Goal: Find specific page/section: Find specific page/section

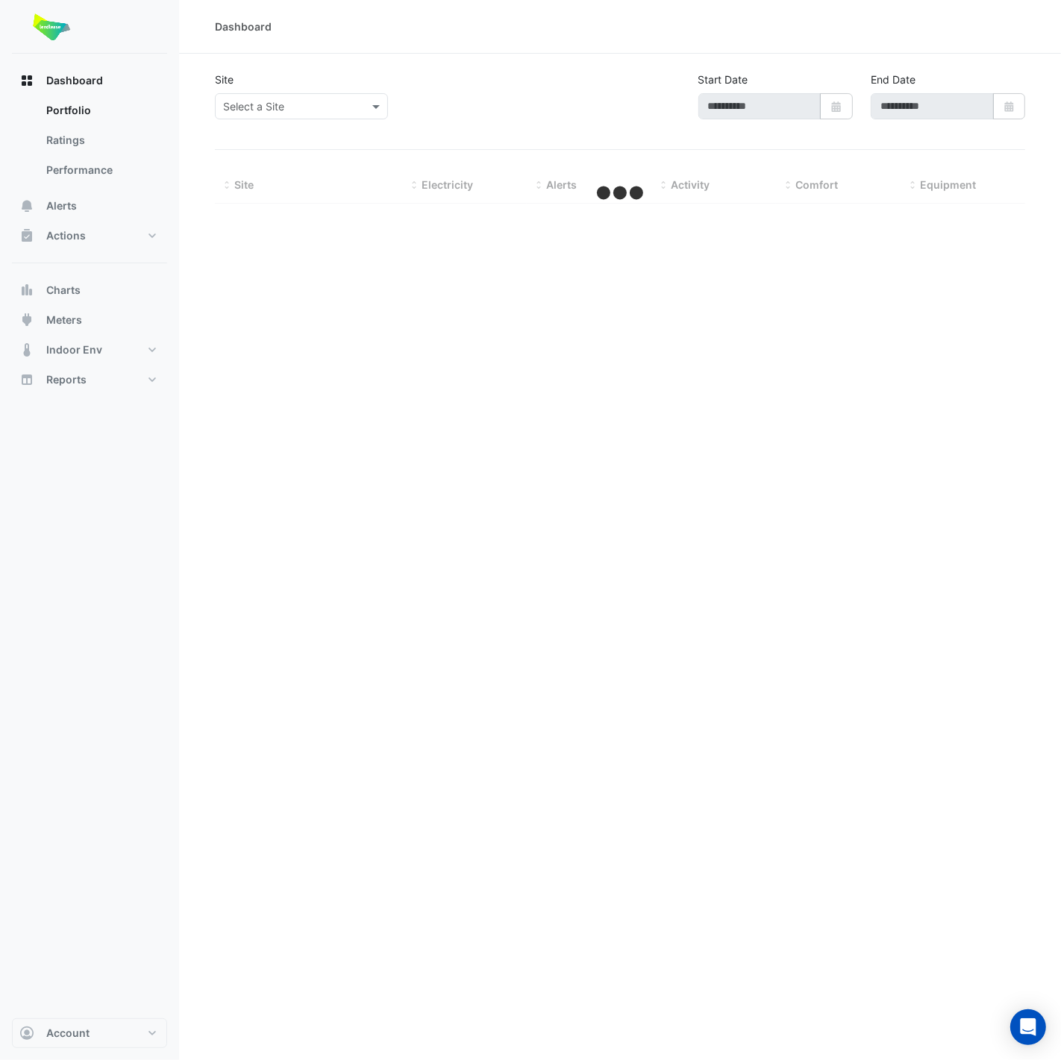
type input "**********"
select select "**"
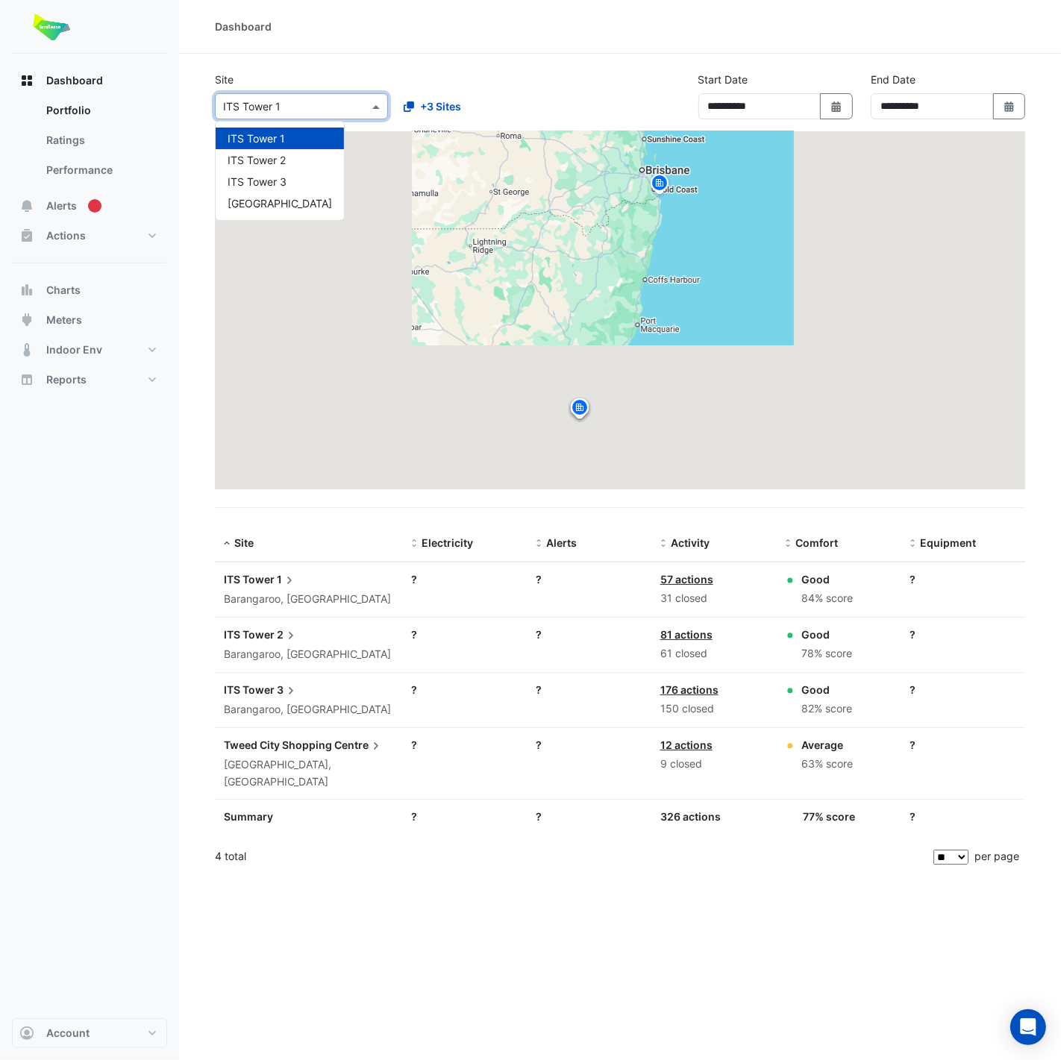
click at [265, 107] on input "text" at bounding box center [286, 107] width 127 height 16
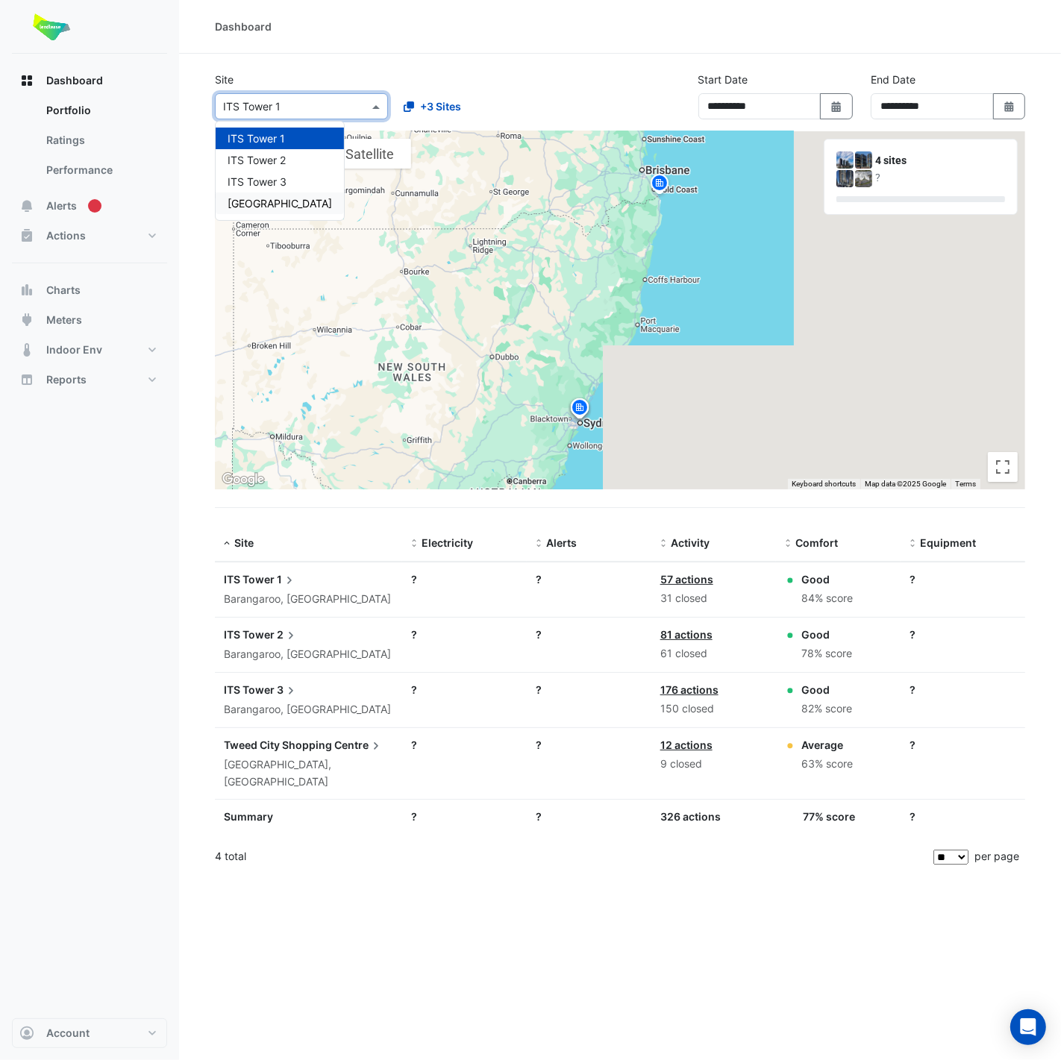
click at [290, 633] on icon at bounding box center [291, 635] width 4 height 7
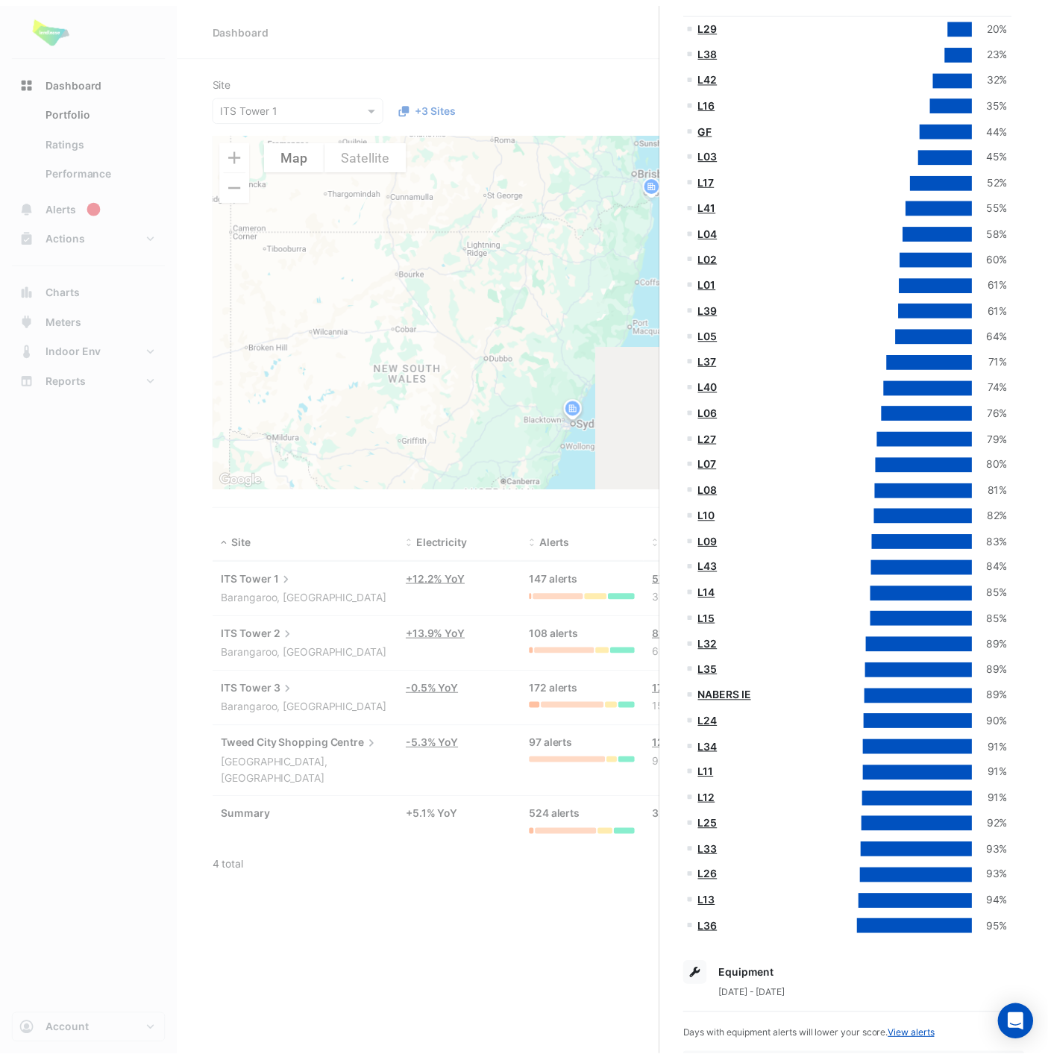
scroll to position [414, 0]
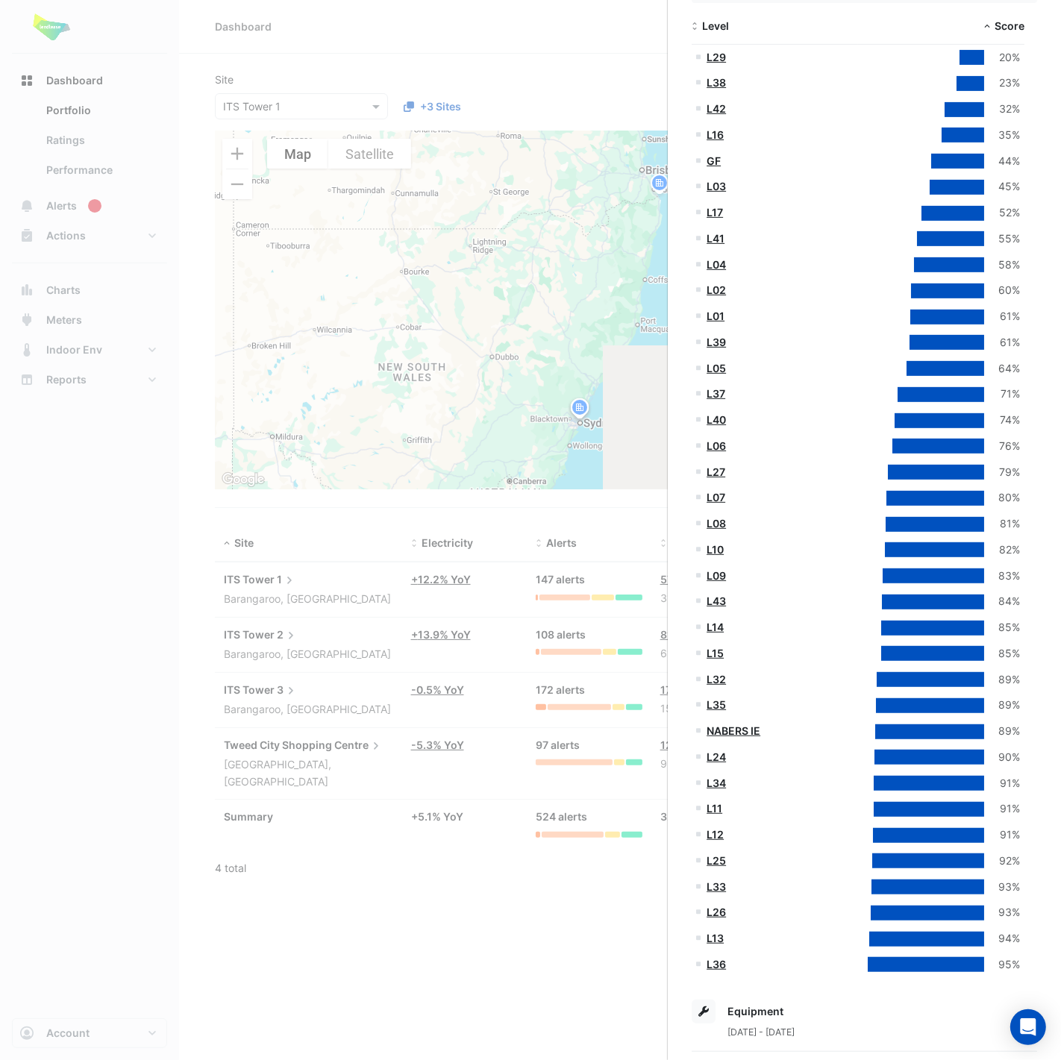
click at [712, 157] on link "GF" at bounding box center [713, 160] width 14 height 13
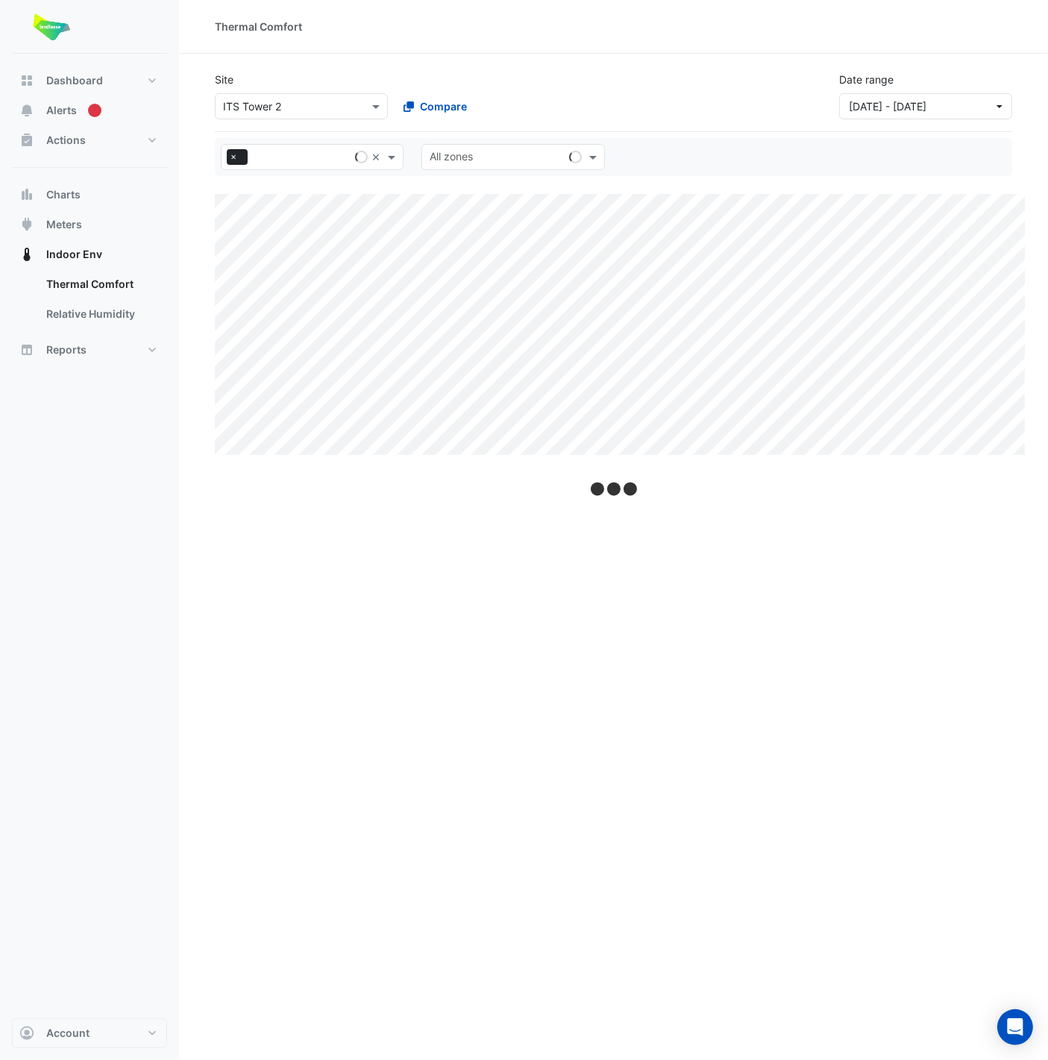
select select "**"
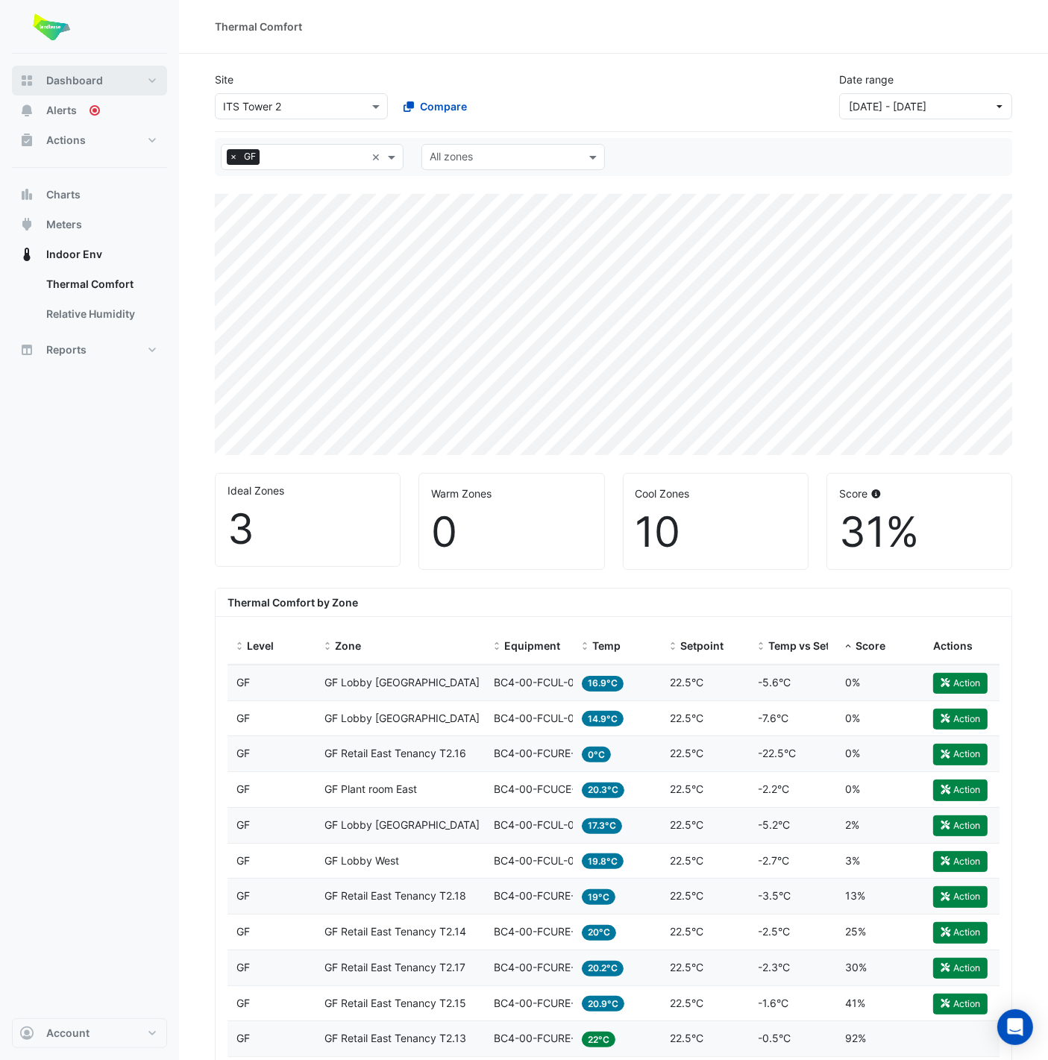
click at [157, 80] on button "Dashboard" at bounding box center [89, 81] width 155 height 30
select select "**"
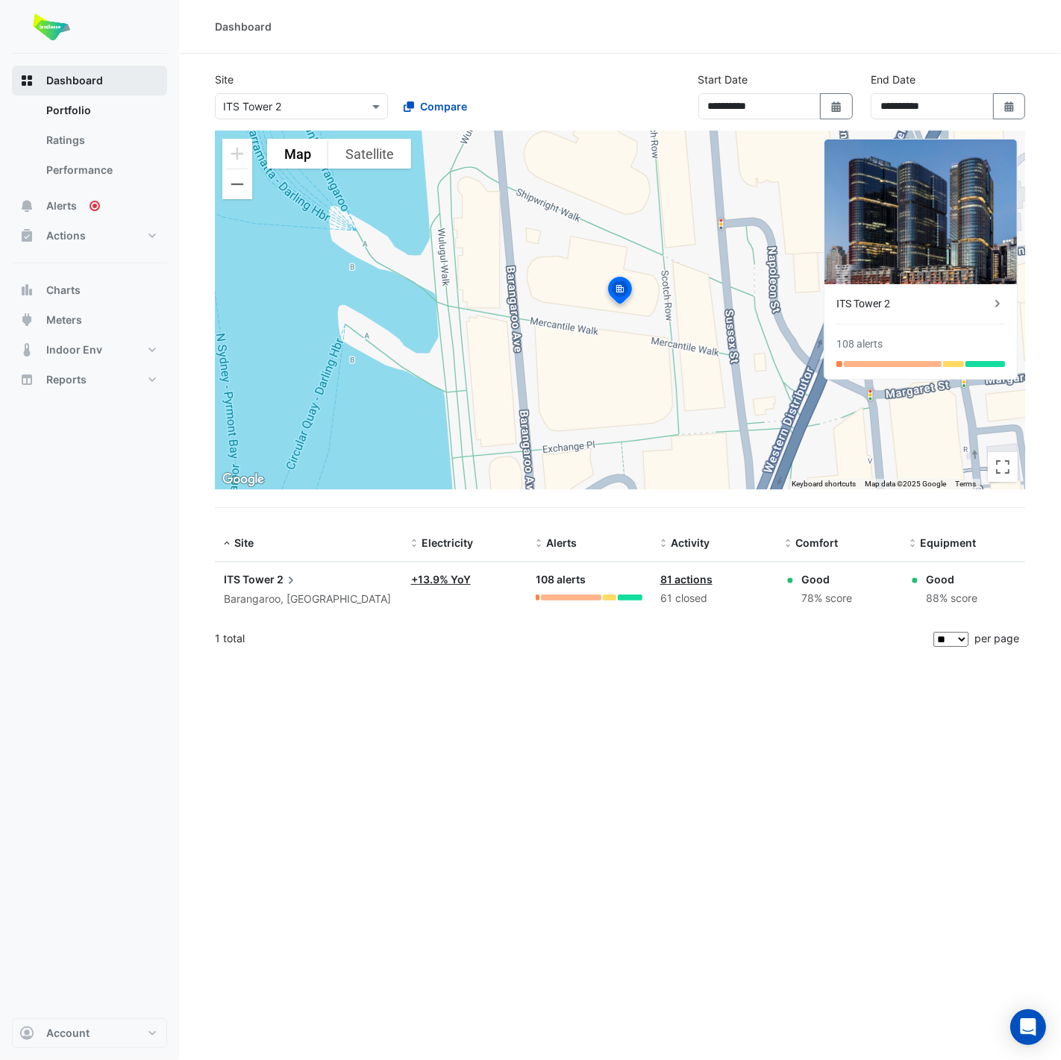
click at [142, 84] on button "Dashboard" at bounding box center [89, 81] width 155 height 30
click at [105, 123] on link "Portfolio" at bounding box center [100, 110] width 133 height 30
click at [106, 144] on link "Ratings" at bounding box center [100, 140] width 133 height 30
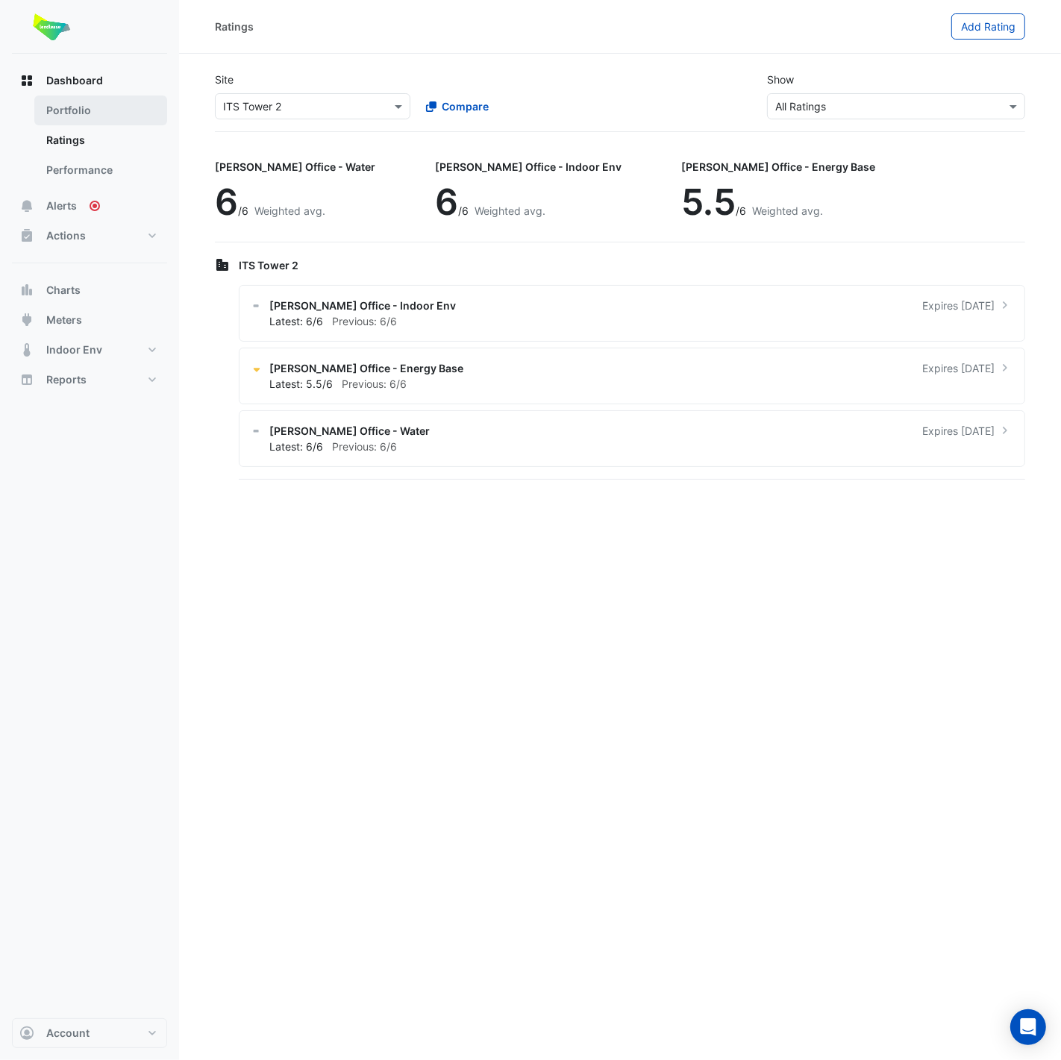
click at [130, 118] on link "Portfolio" at bounding box center [100, 110] width 133 height 30
select select "**"
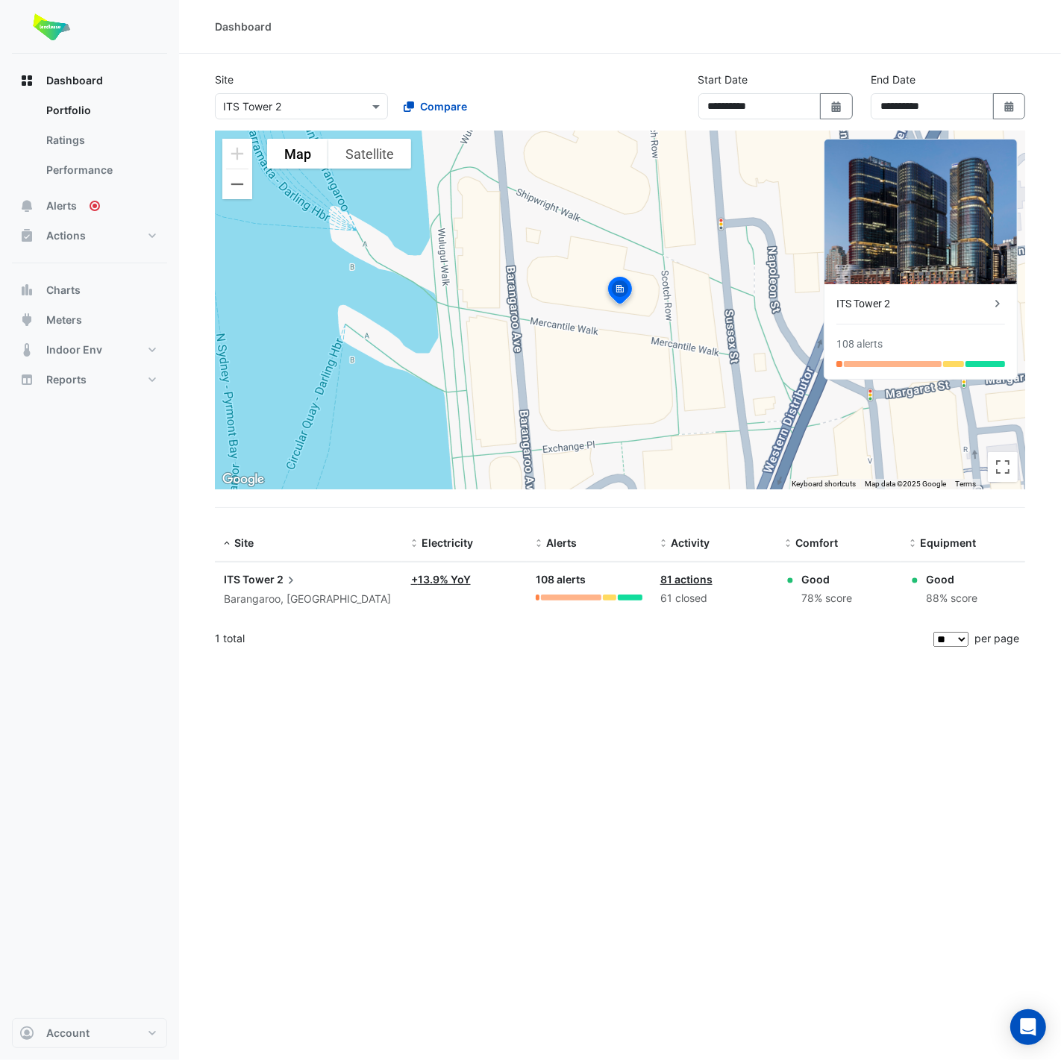
click at [265, 99] on input "text" at bounding box center [286, 107] width 127 height 16
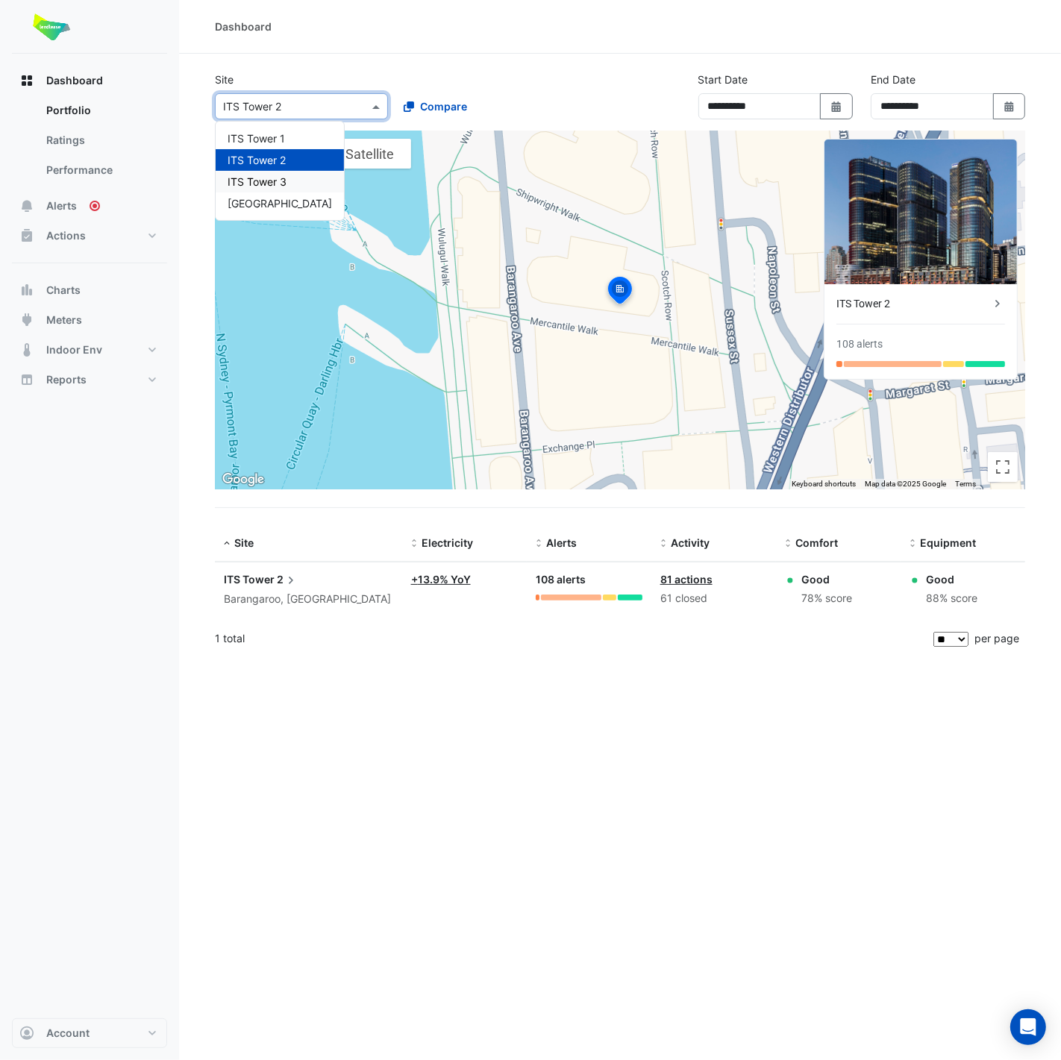
click at [286, 180] on div "ITS Tower 3" at bounding box center [280, 182] width 128 height 22
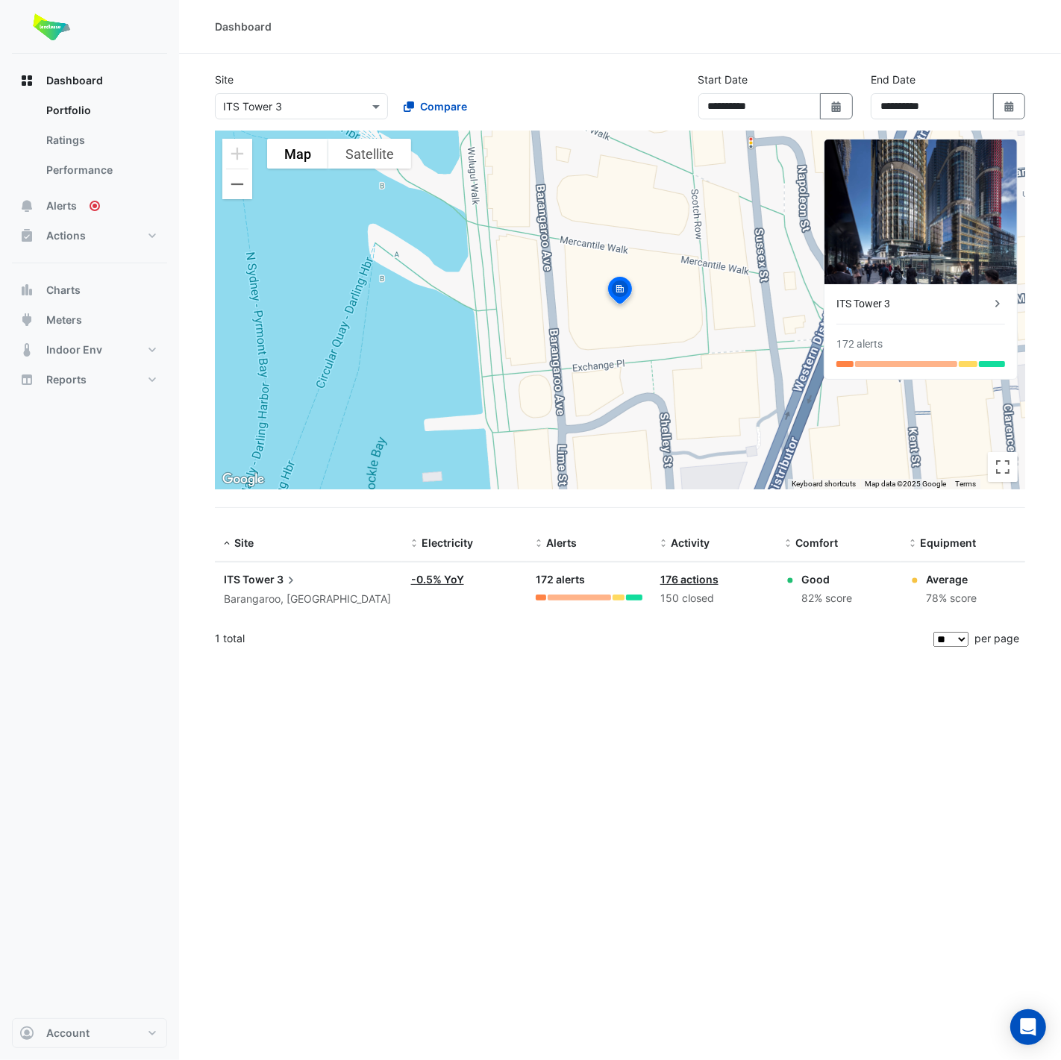
click at [268, 580] on span "ITS Tower" at bounding box center [249, 579] width 51 height 13
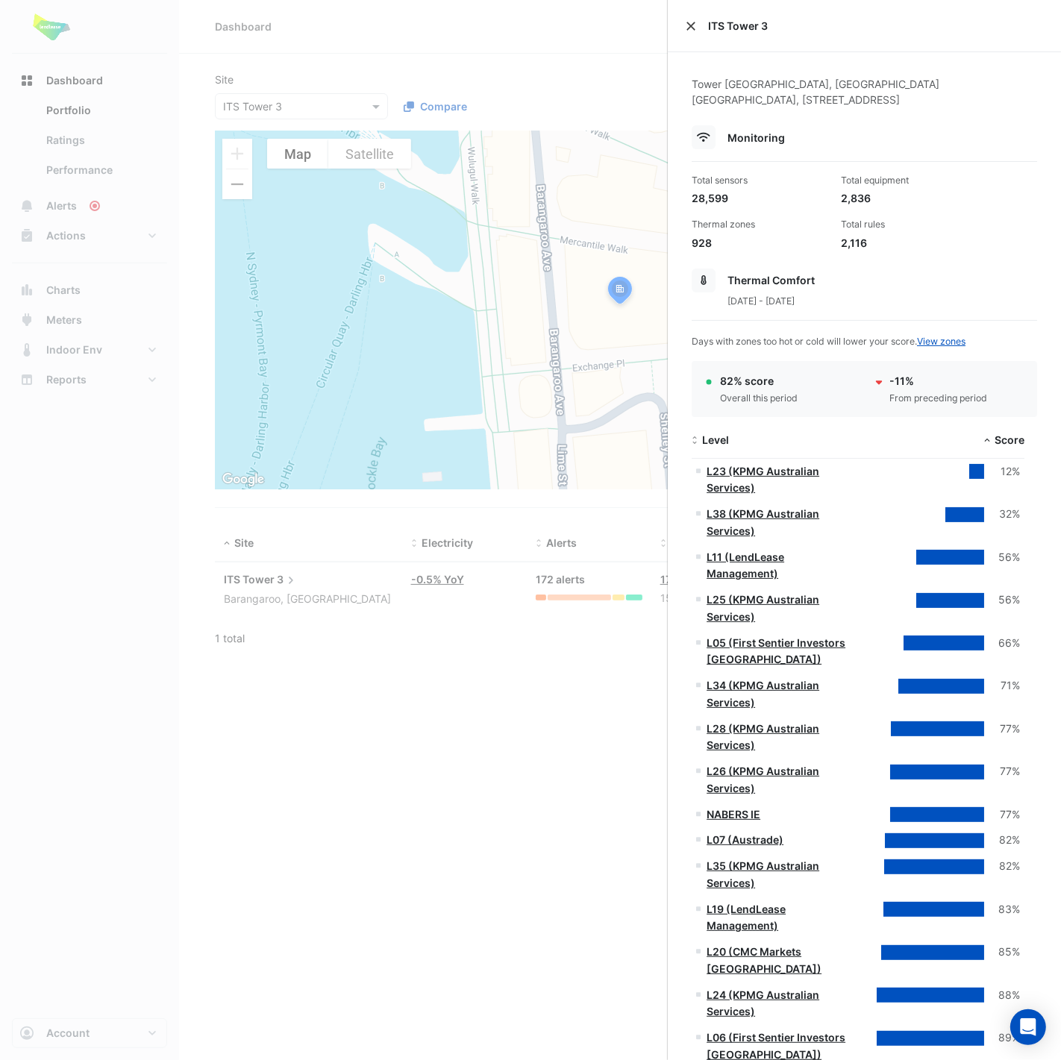
click at [691, 23] on button "Close" at bounding box center [691, 26] width 10 height 10
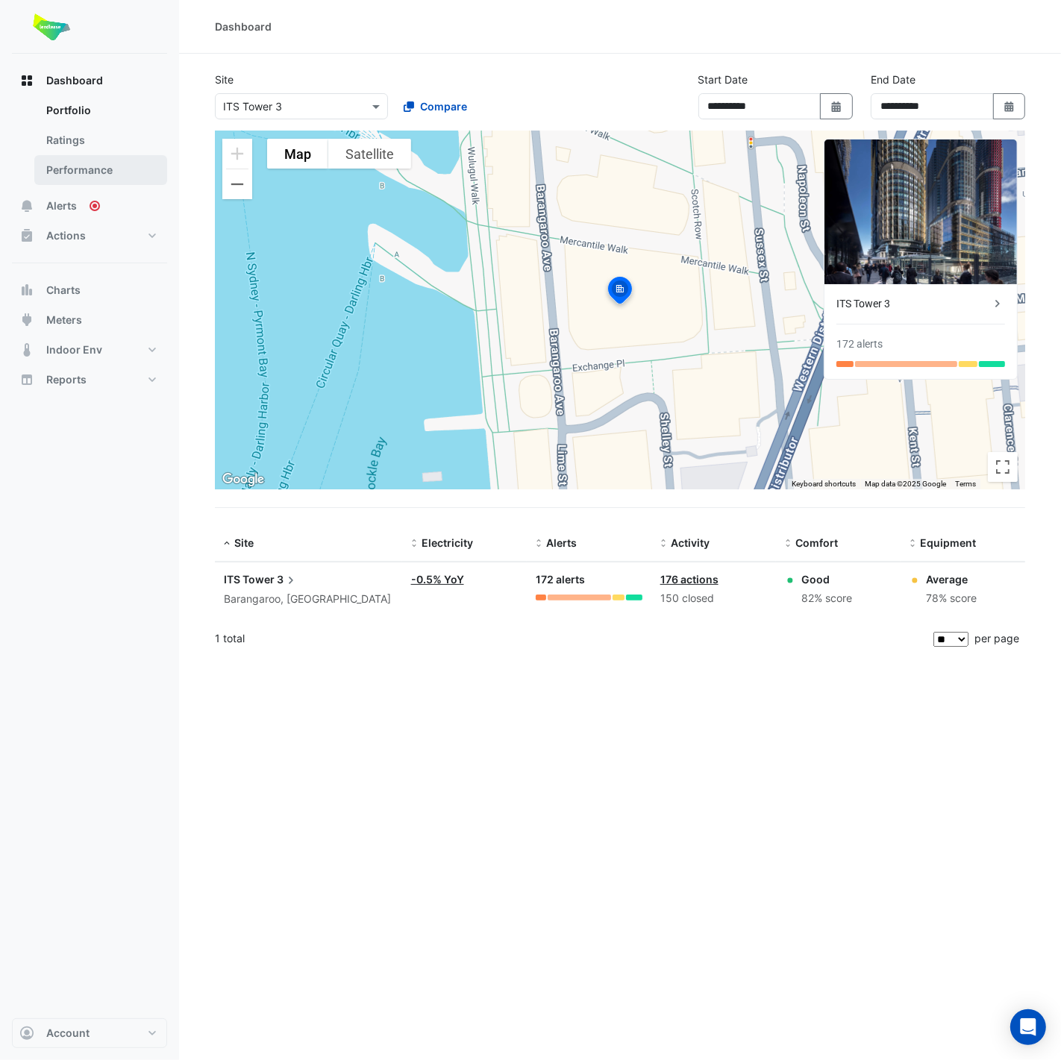
click at [99, 174] on link "Performance" at bounding box center [100, 170] width 133 height 30
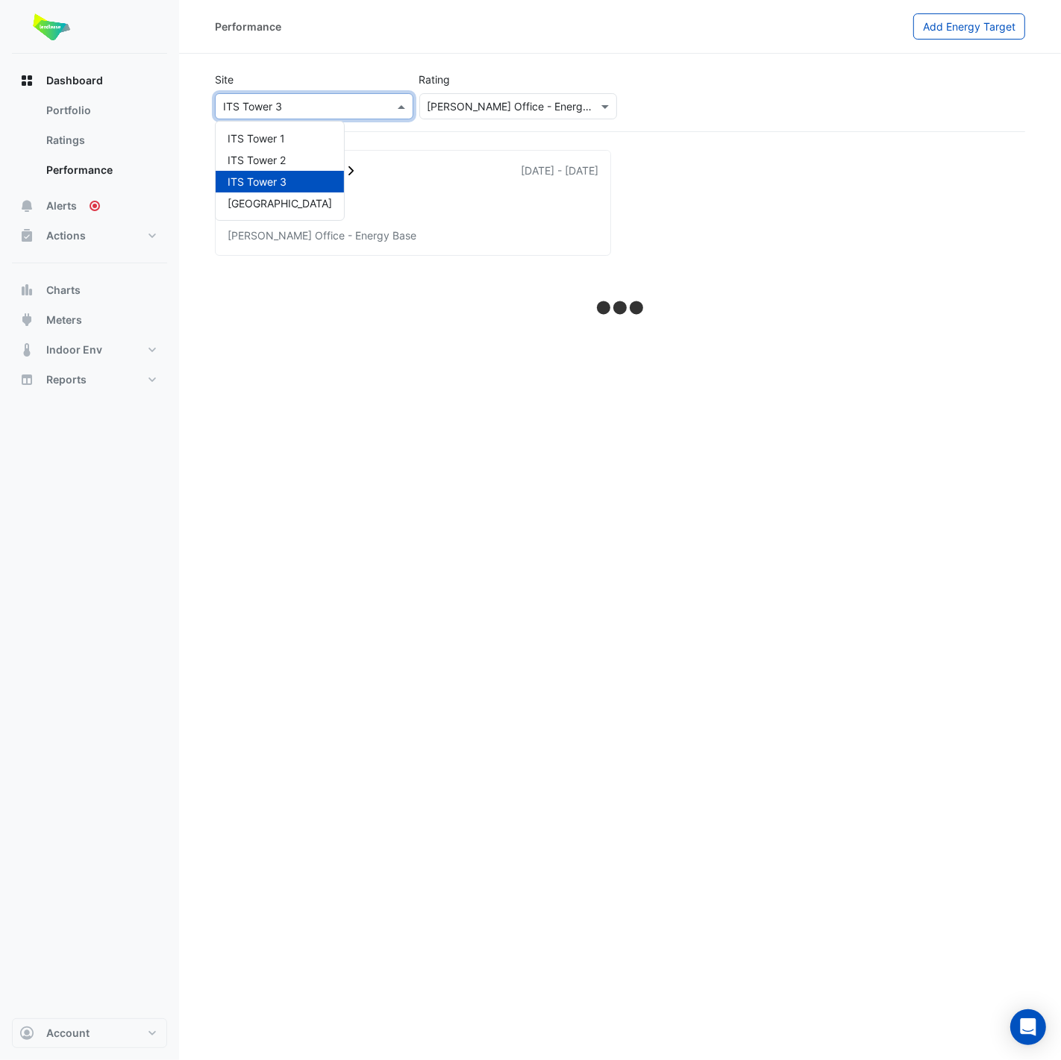
click at [377, 107] on div at bounding box center [314, 106] width 197 height 17
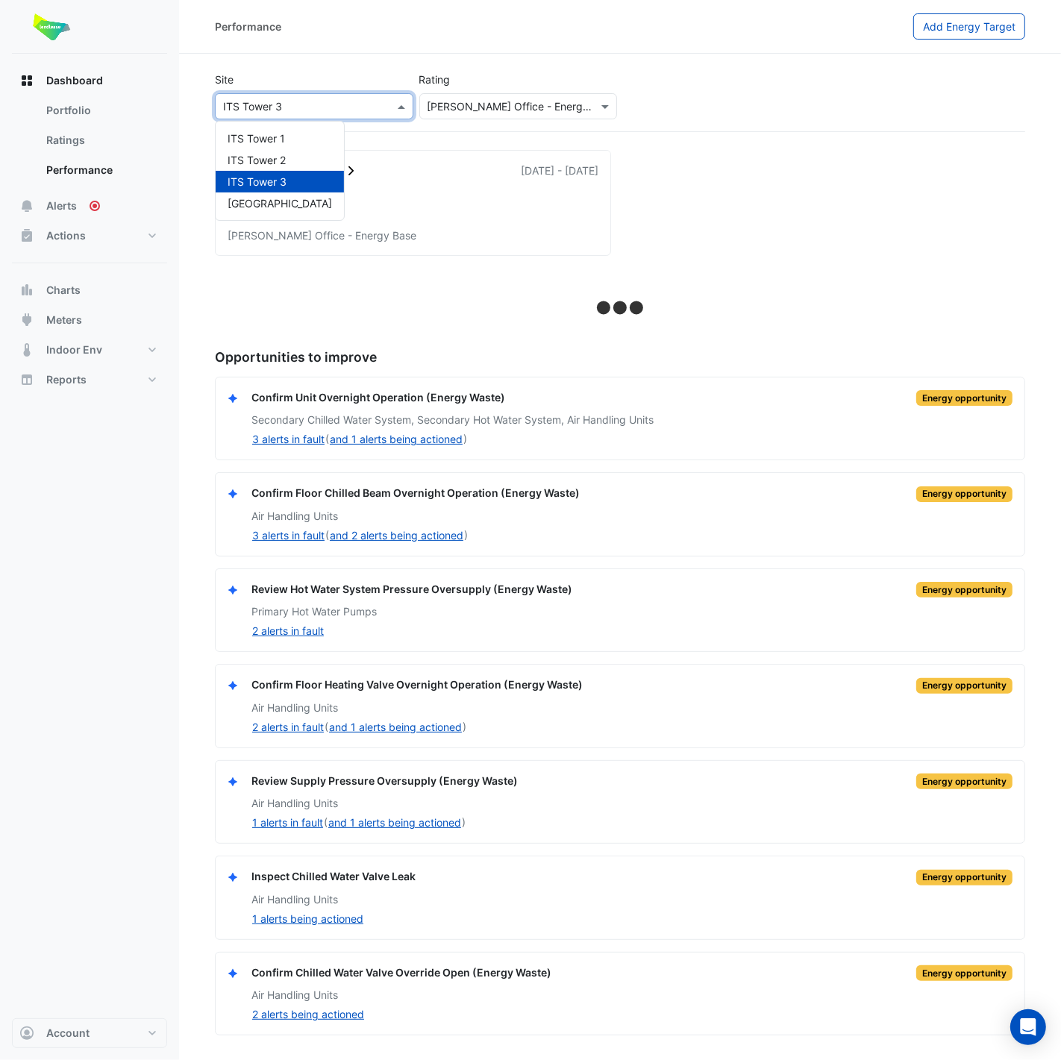
click at [290, 181] on div "ITS Tower 3" at bounding box center [280, 182] width 128 height 22
click at [90, 142] on link "Ratings" at bounding box center [100, 140] width 133 height 30
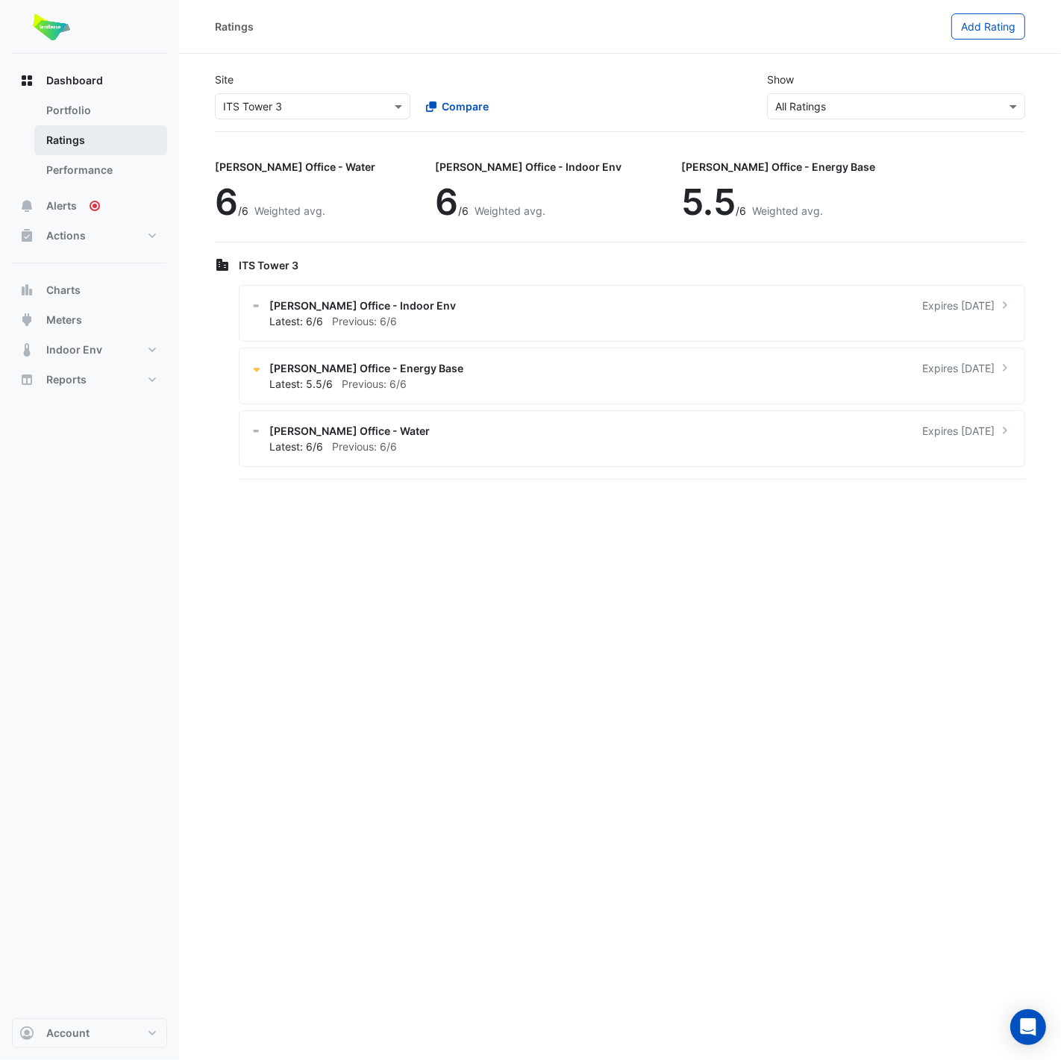
click at [82, 143] on link "Ratings" at bounding box center [100, 140] width 133 height 30
click at [92, 116] on link "Portfolio" at bounding box center [100, 110] width 133 height 30
select select "**"
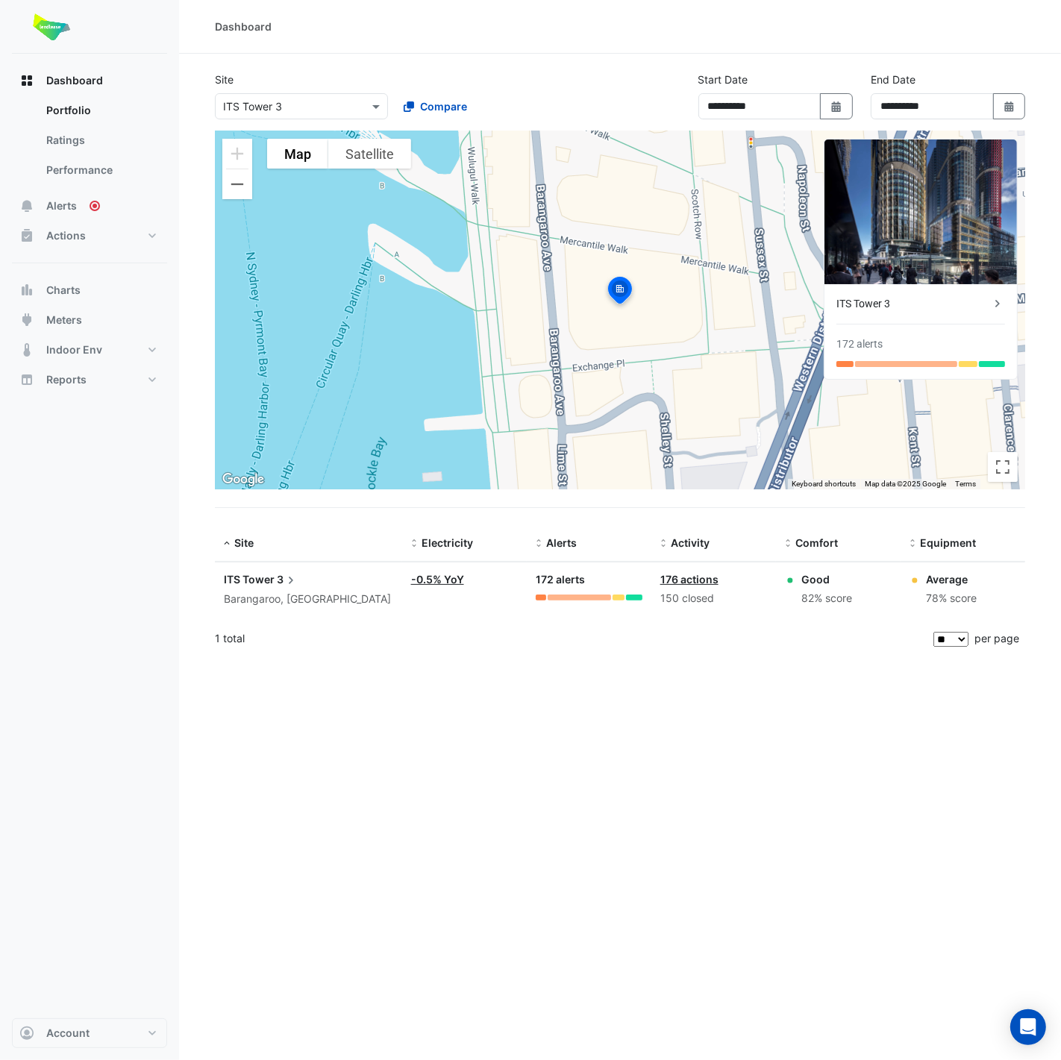
click at [291, 576] on icon at bounding box center [290, 580] width 15 height 15
click at [550, 39] on ngb-offcanvas-backdrop at bounding box center [530, 530] width 1061 height 1060
click at [277, 578] on span "3" at bounding box center [288, 579] width 22 height 16
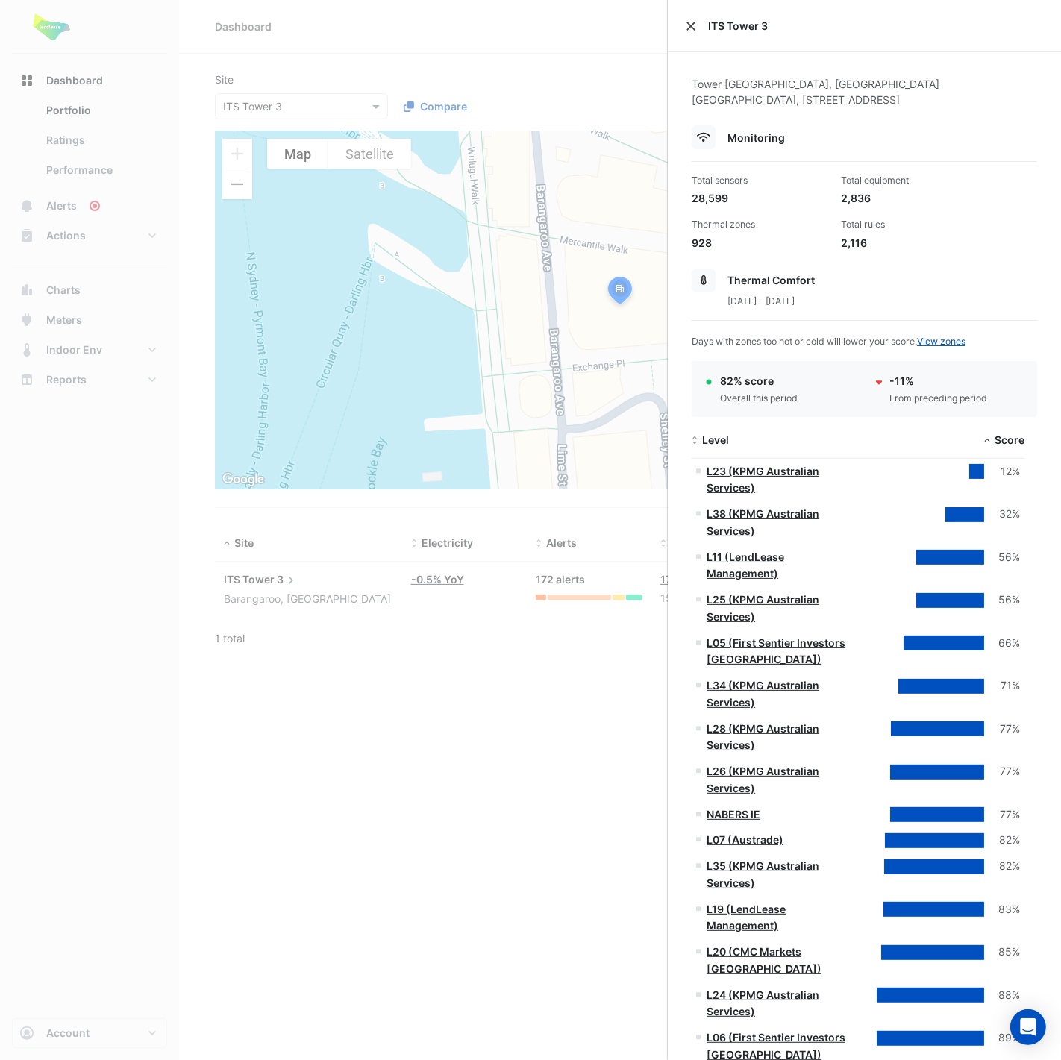
click at [690, 28] on button "Close" at bounding box center [691, 26] width 10 height 10
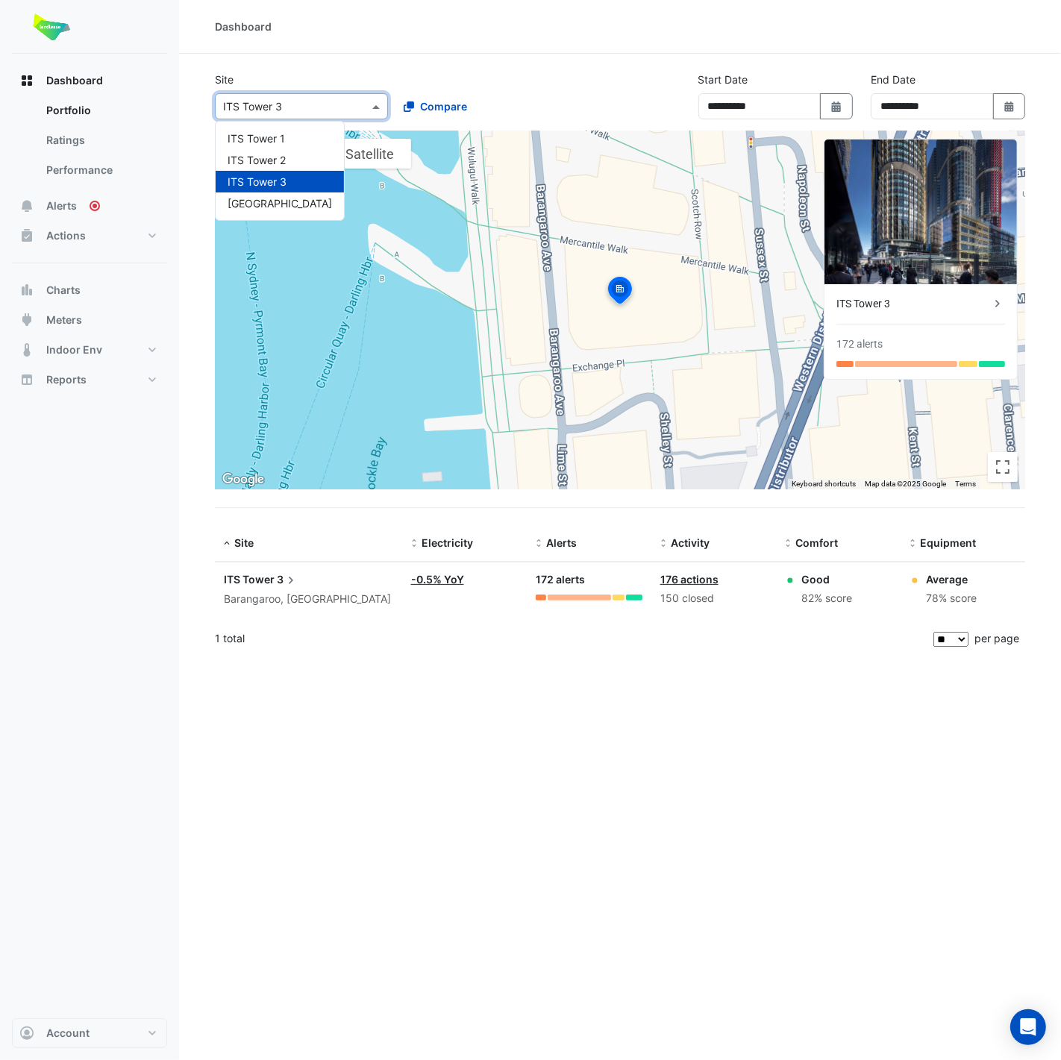
click at [319, 101] on input "text" at bounding box center [286, 107] width 127 height 16
click at [310, 149] on div "ITS Tower 2" at bounding box center [280, 160] width 128 height 22
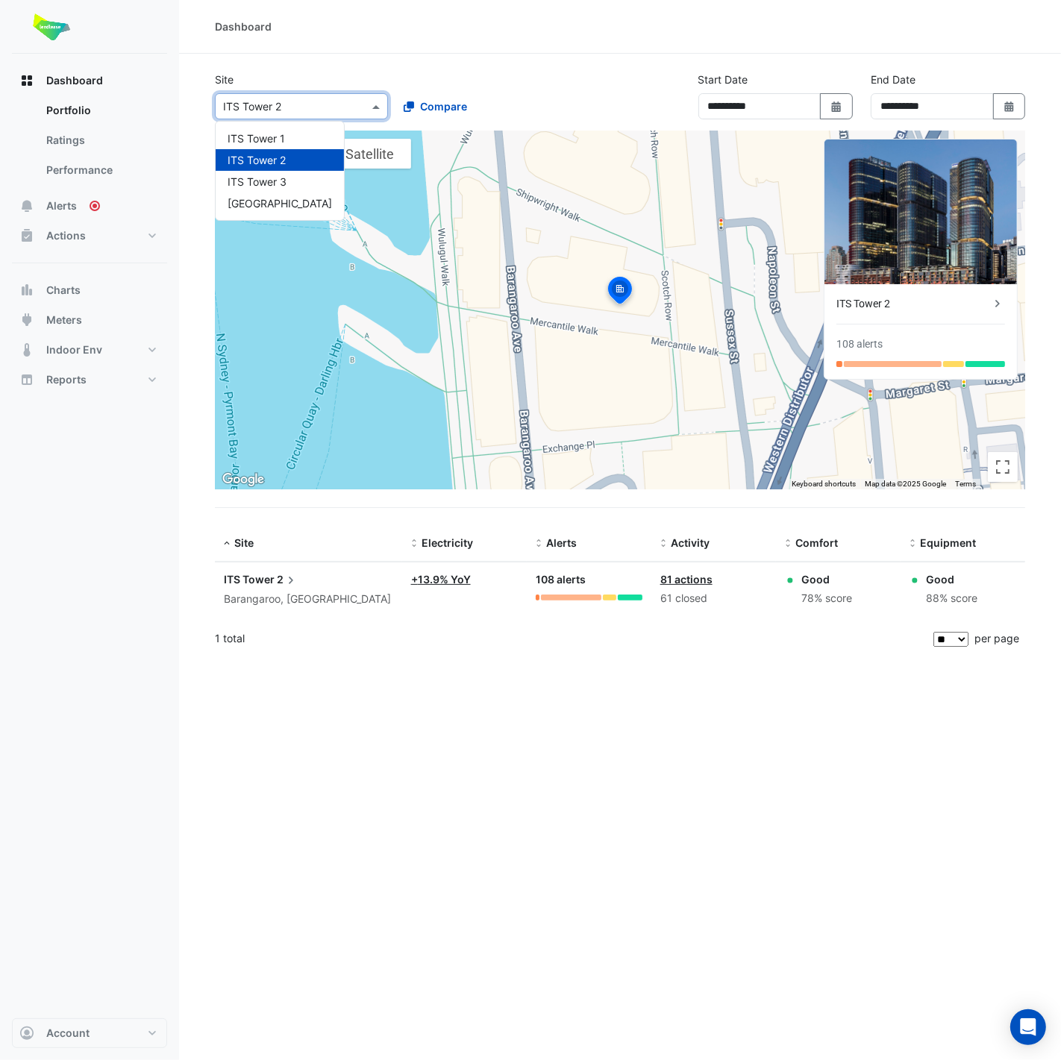
click at [315, 112] on input "text" at bounding box center [286, 107] width 127 height 16
click at [314, 136] on div "ITS Tower 1" at bounding box center [280, 139] width 128 height 22
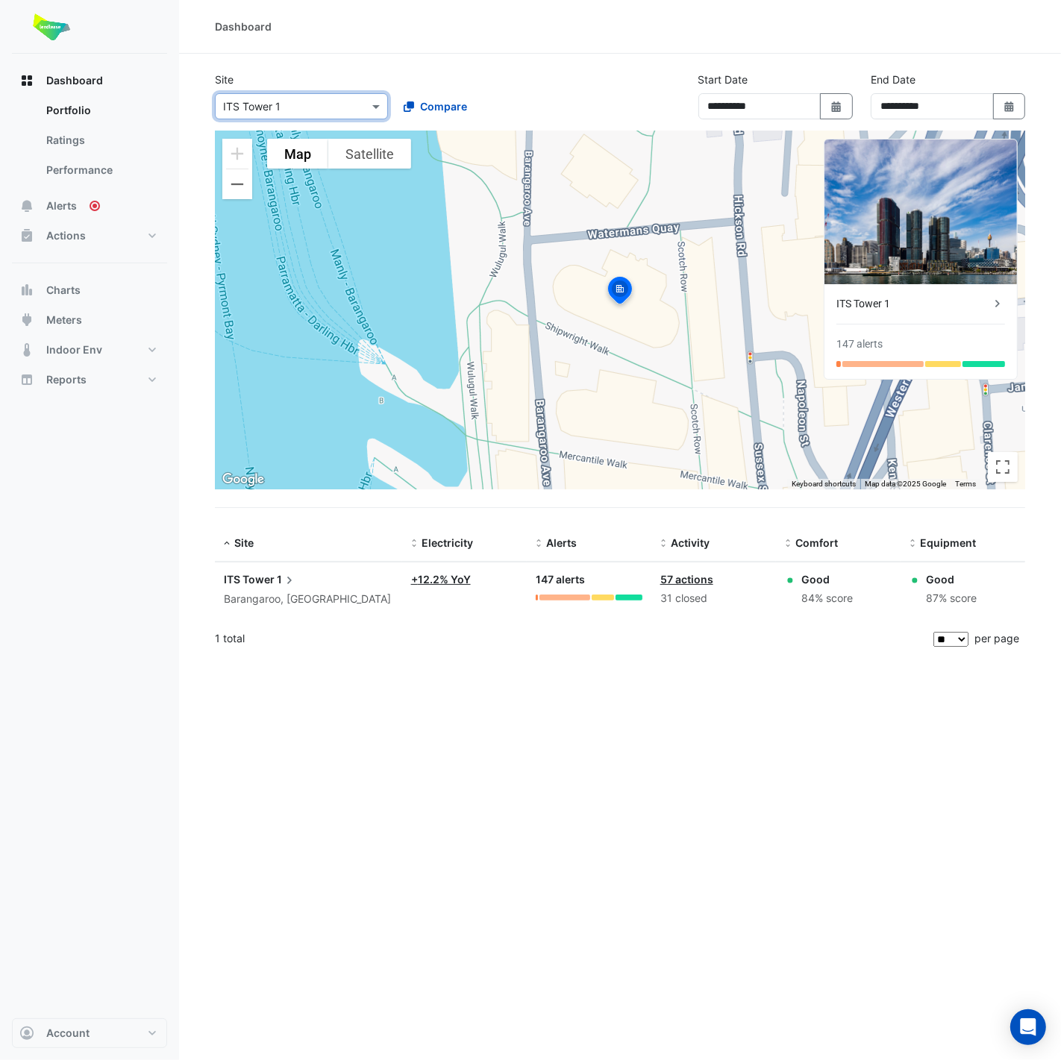
click at [253, 578] on span "ITS Tower" at bounding box center [249, 579] width 51 height 13
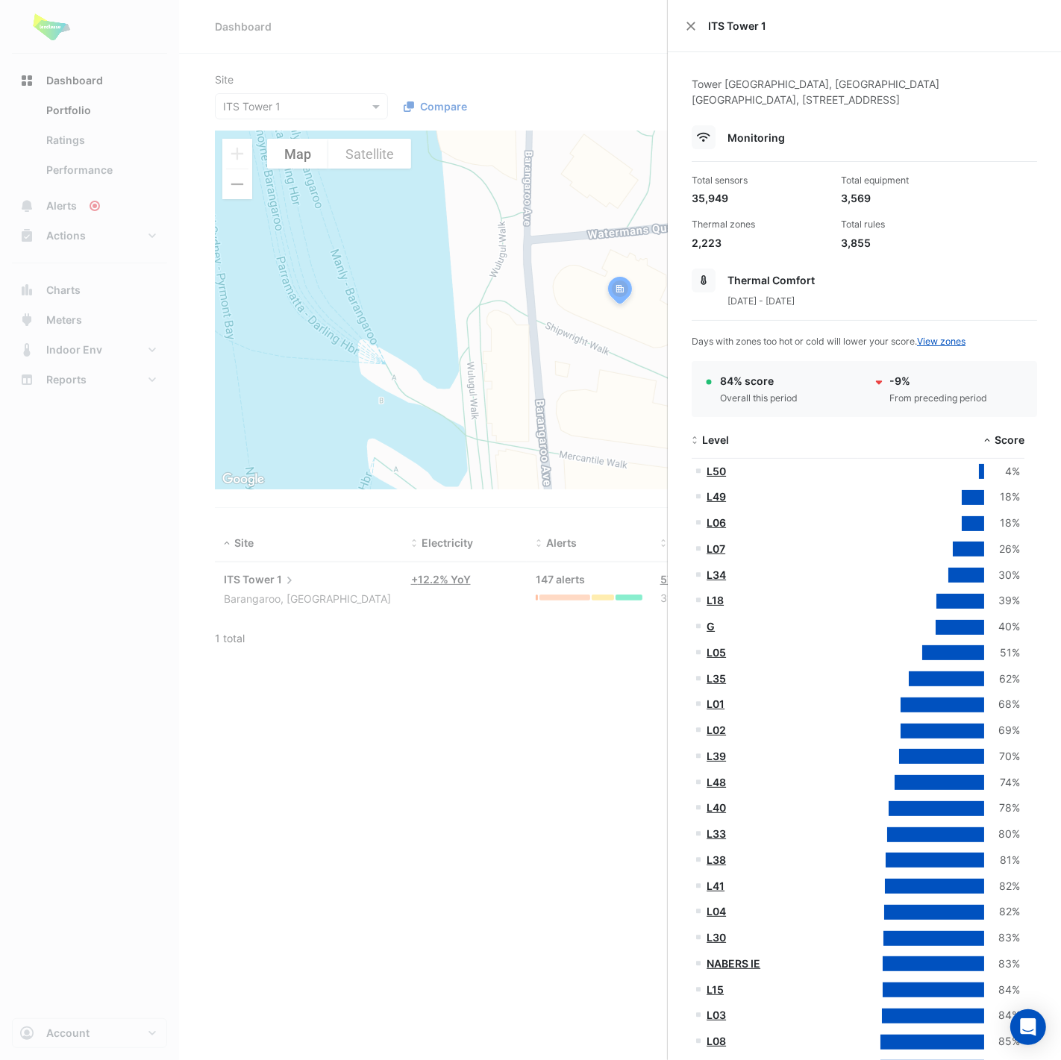
click at [708, 626] on link "G" at bounding box center [710, 626] width 8 height 13
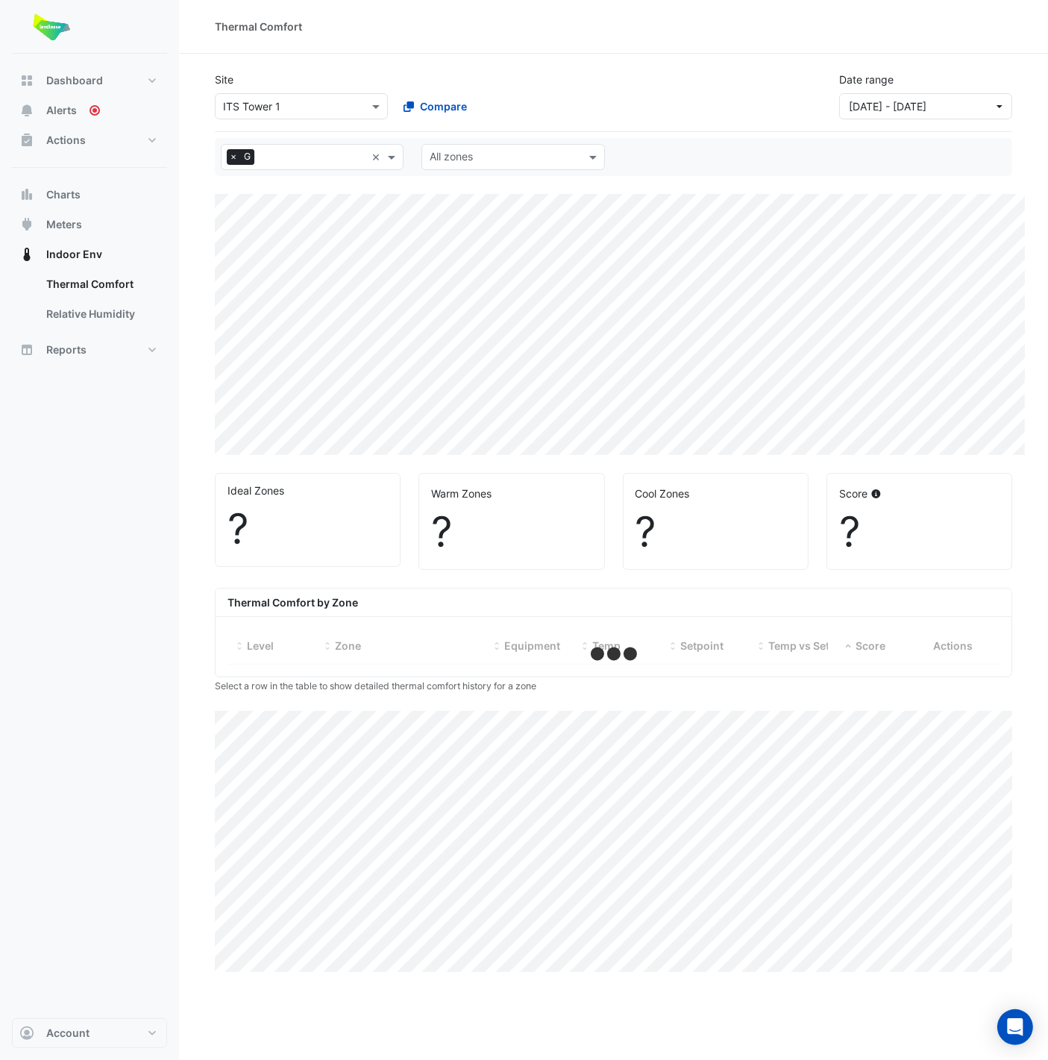
select select "**"
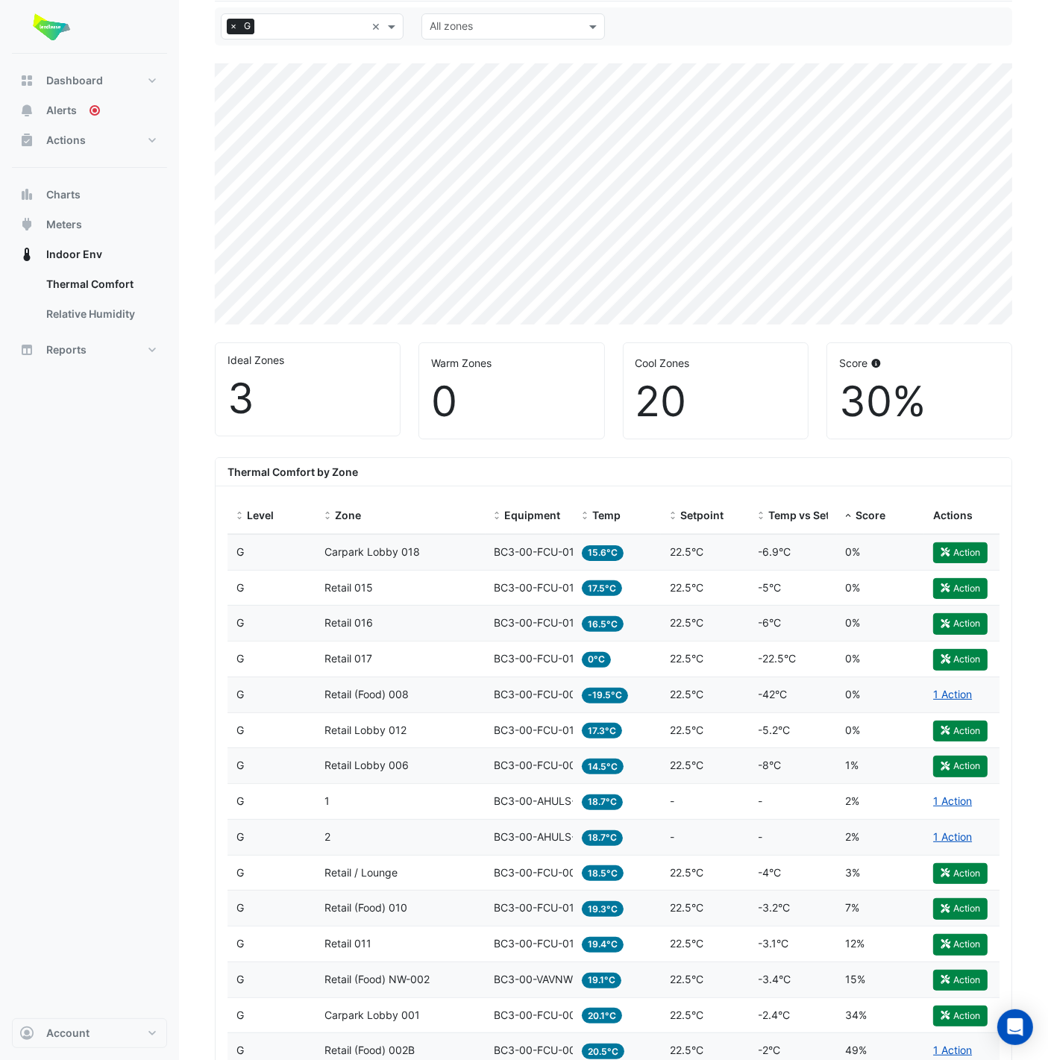
scroll to position [166, 0]
